Goal: Task Accomplishment & Management: Complete application form

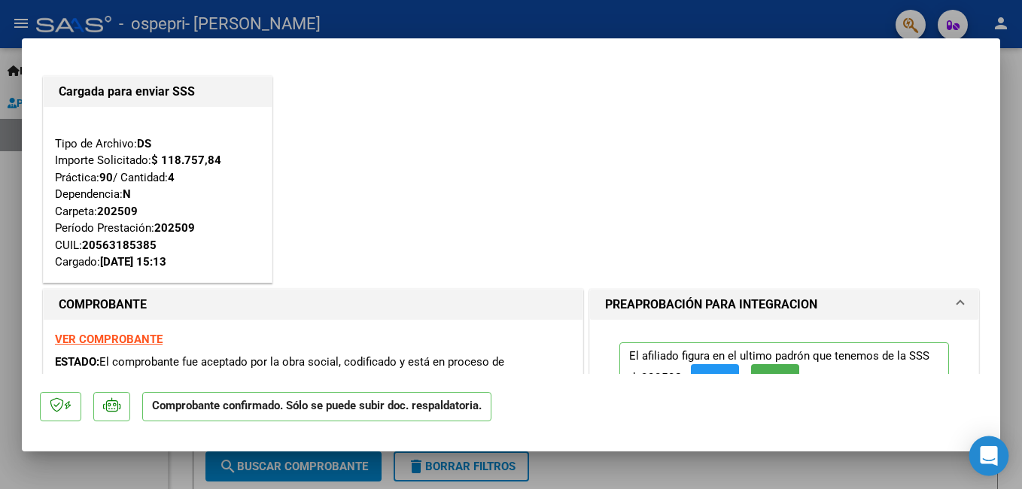
click at [986, 459] on icon "Open Intercom Messenger" at bounding box center [989, 456] width 20 height 20
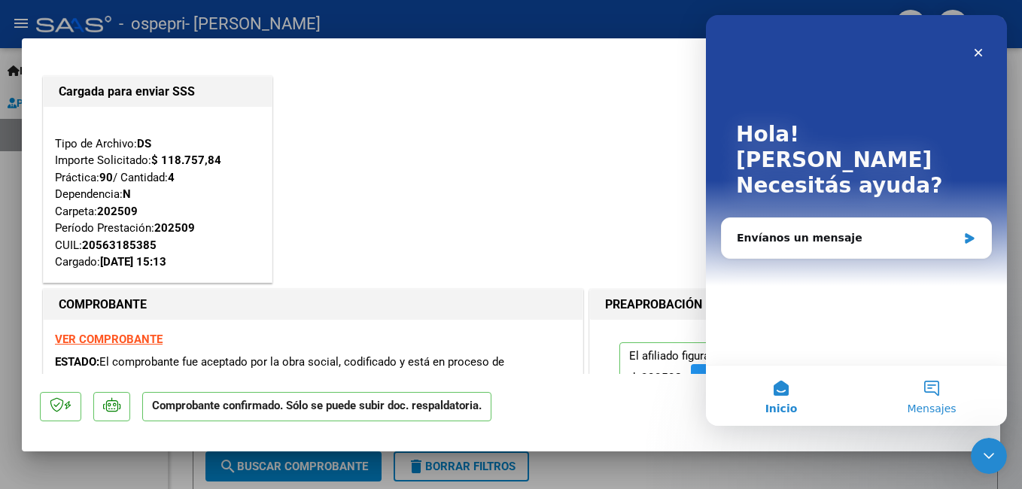
click at [933, 388] on button "Mensajes" at bounding box center [932, 396] width 151 height 60
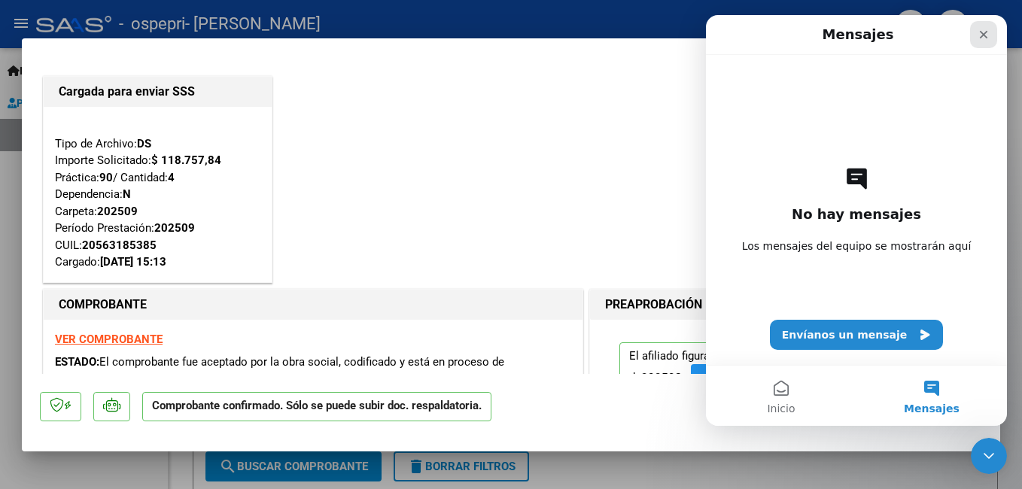
click at [979, 37] on icon "Cerrar" at bounding box center [984, 35] width 12 height 12
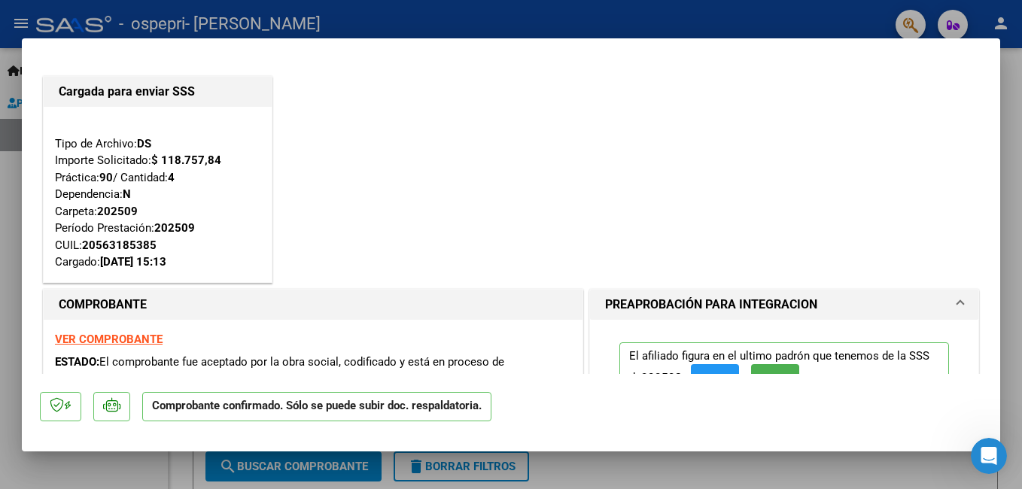
click at [1016, 95] on div at bounding box center [511, 244] width 1022 height 489
type input "$ 0,00"
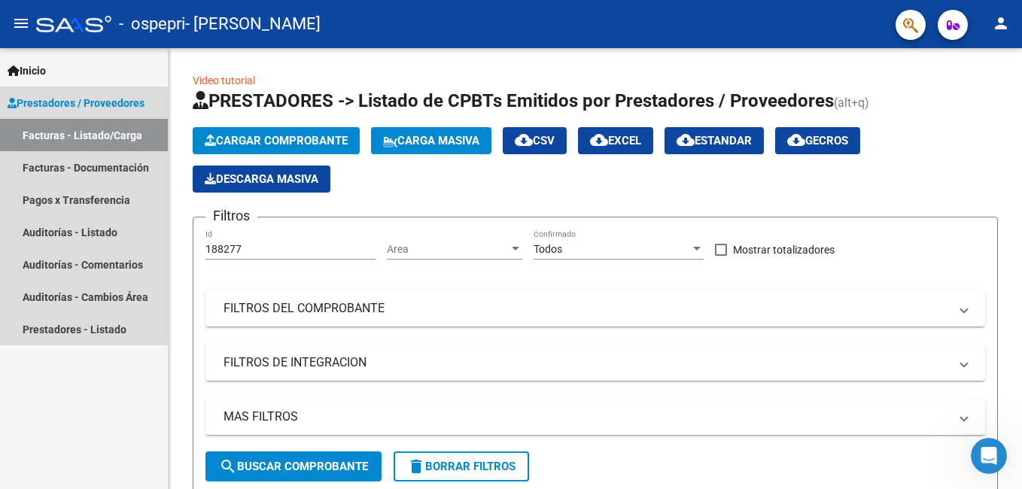
click at [120, 107] on span "Prestadores / Proveedores" at bounding box center [76, 103] width 137 height 17
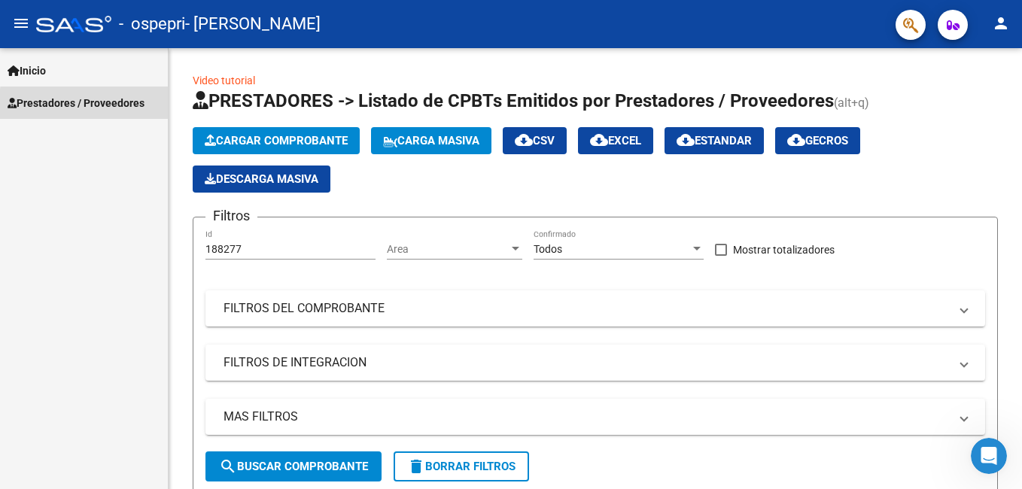
click at [120, 107] on span "Prestadores / Proveedores" at bounding box center [76, 103] width 137 height 17
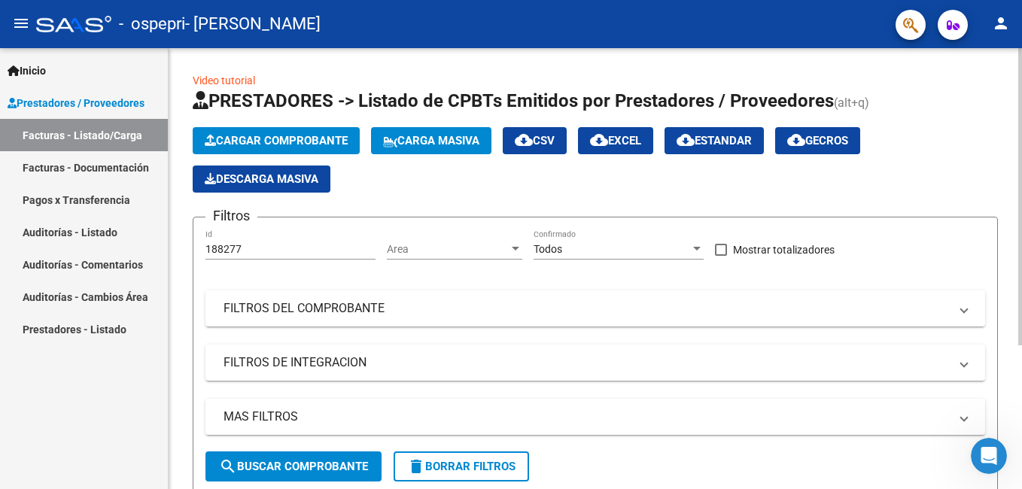
click at [251, 245] on input "188277" at bounding box center [291, 249] width 170 height 13
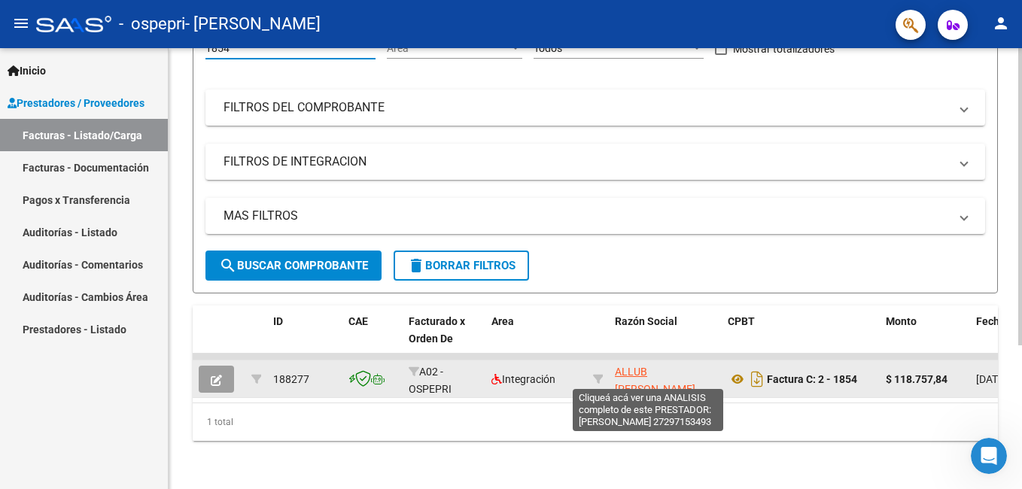
type input "1854"
click at [638, 372] on span "ALLUB [PERSON_NAME]" at bounding box center [655, 380] width 81 height 29
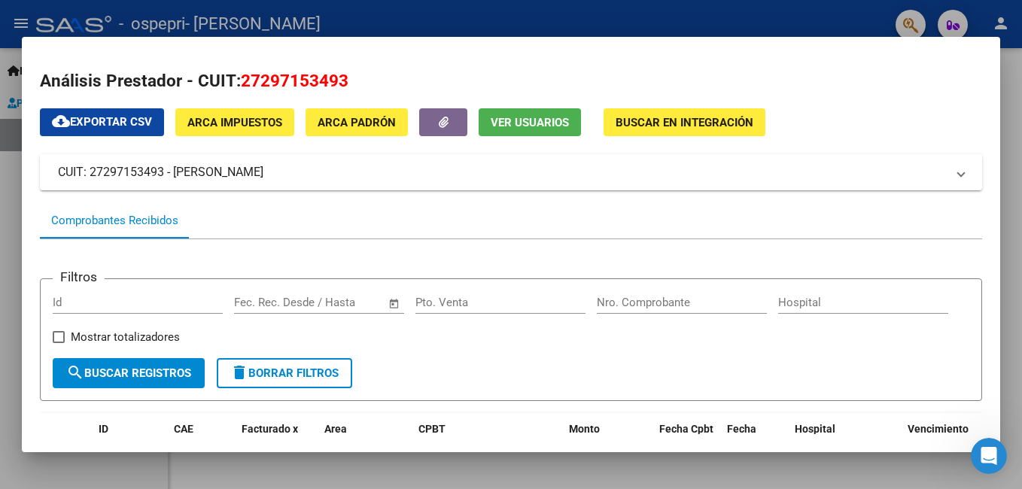
click at [464, 3] on div at bounding box center [511, 244] width 1022 height 489
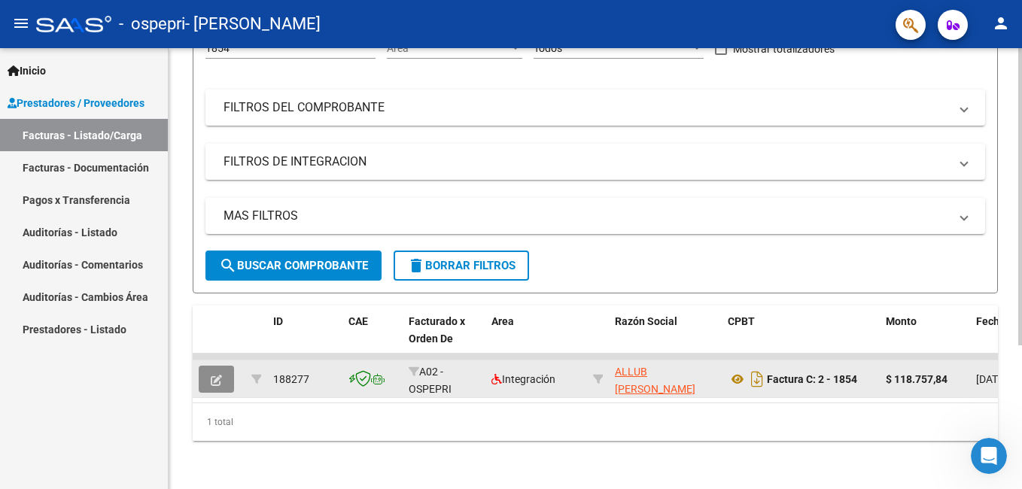
click at [218, 375] on icon "button" at bounding box center [216, 380] width 11 height 11
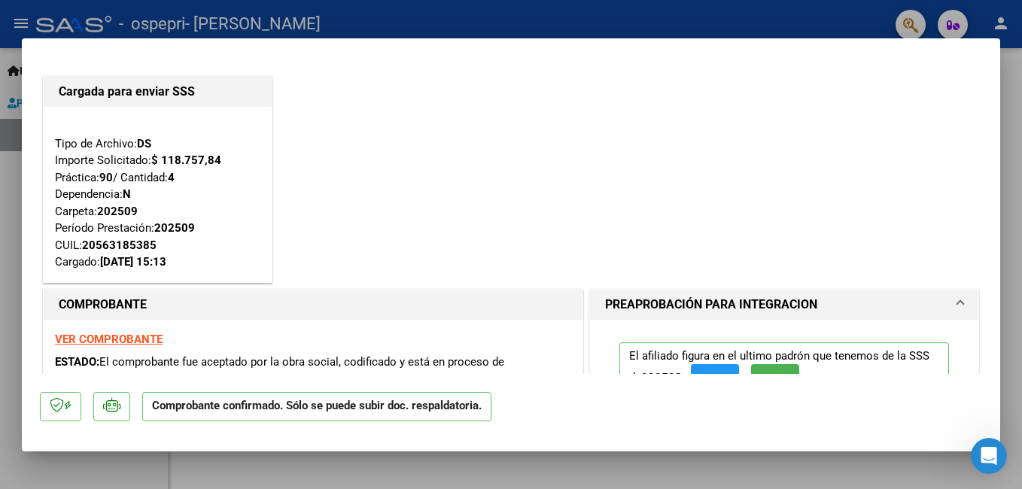
click at [556, 24] on div at bounding box center [511, 244] width 1022 height 489
type input "$ 0,00"
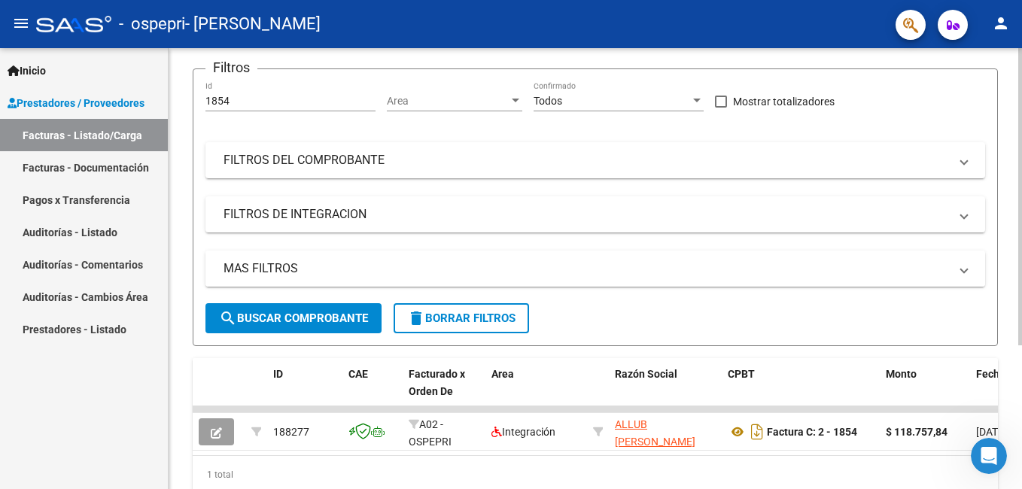
scroll to position [151, 0]
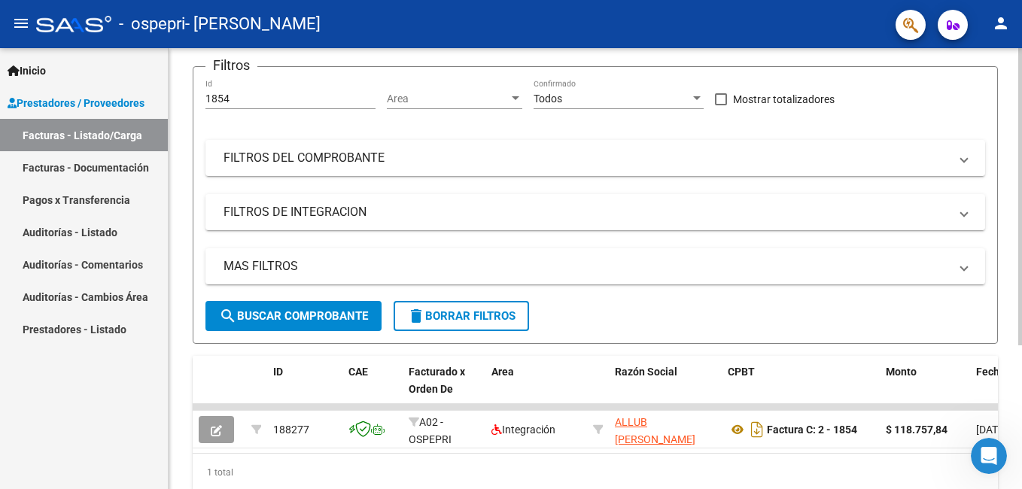
click at [239, 315] on span "search Buscar Comprobante" at bounding box center [293, 316] width 149 height 14
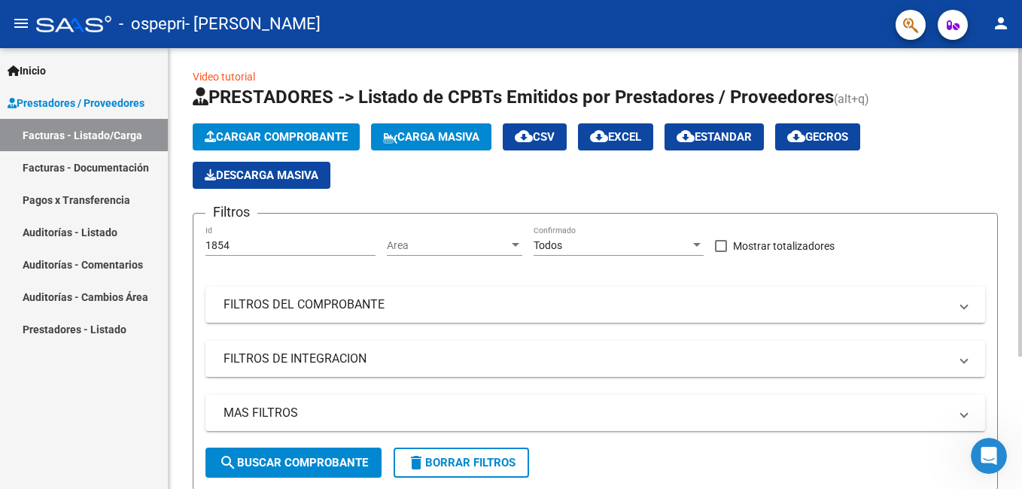
scroll to position [0, 0]
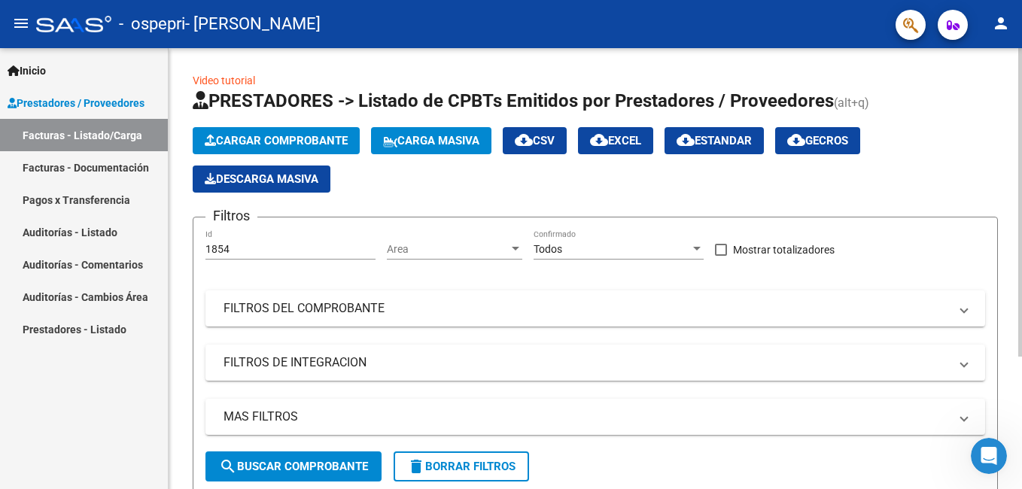
click at [252, 250] on input "1854" at bounding box center [291, 249] width 170 height 13
type input "1"
